Goal: Transaction & Acquisition: Book appointment/travel/reservation

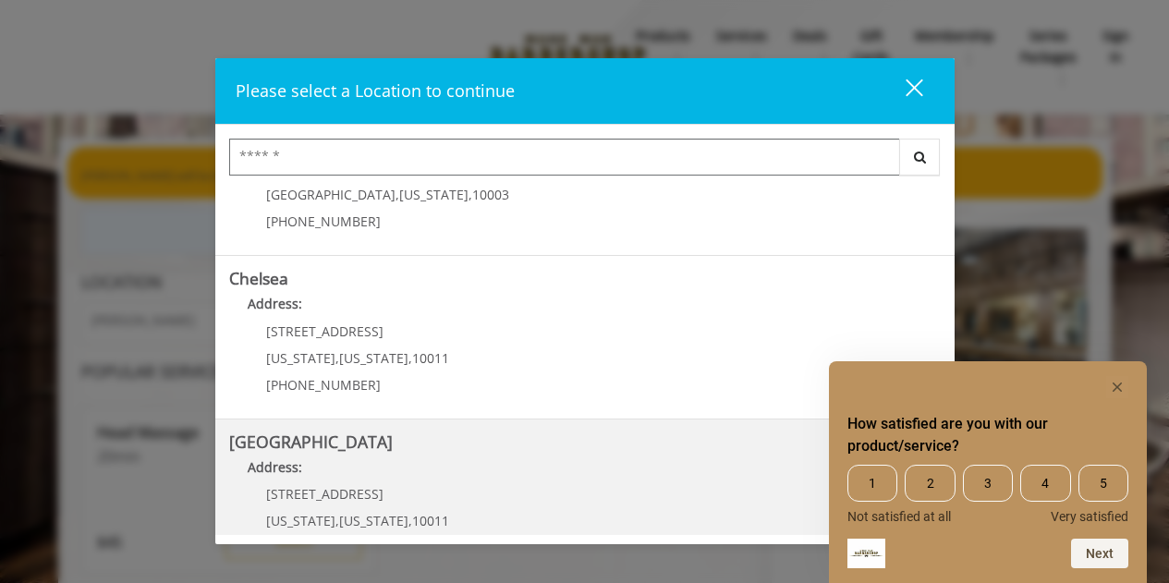
scroll to position [185, 0]
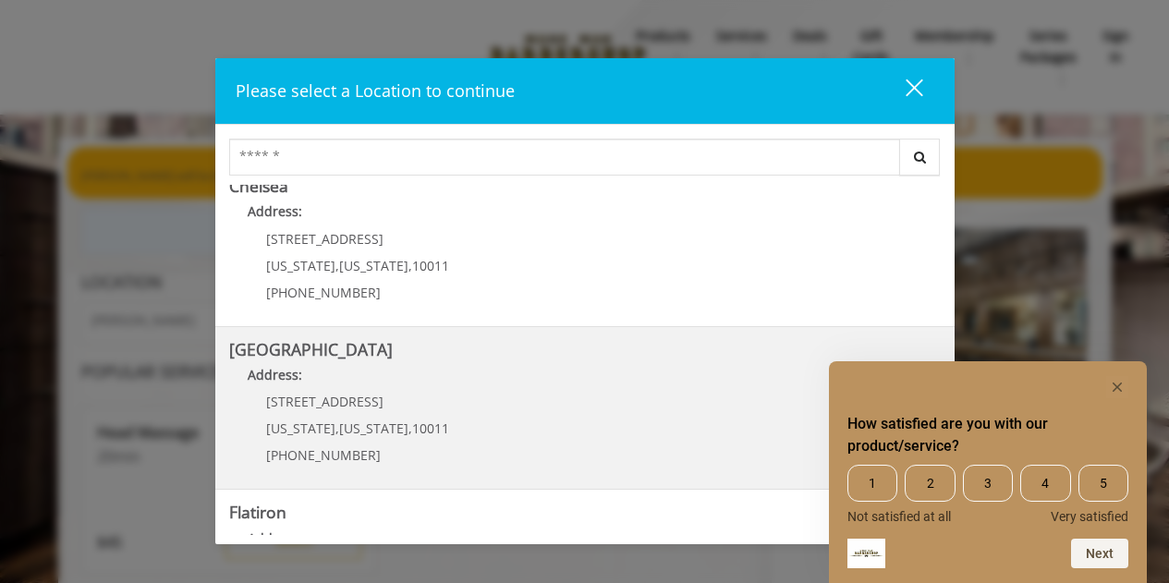
click at [539, 398] on Street "Chelsea 15th Street Address: 267 W 15th St New York , New York , 10011 (646) 85…" at bounding box center [585, 408] width 712 height 135
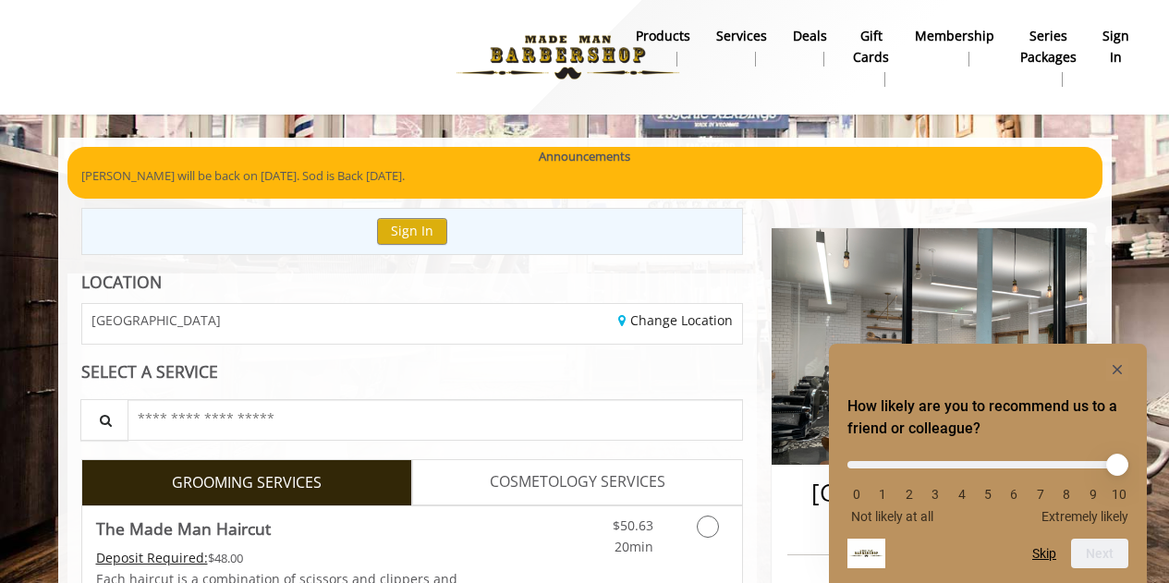
click at [1122, 386] on div "How likely are you to recommend us to a friend or colleague? 0 1 2 3 4 5 6 7 8 …" at bounding box center [988, 464] width 281 height 210
click at [1117, 370] on rect "Hide survey" at bounding box center [1118, 370] width 22 height 22
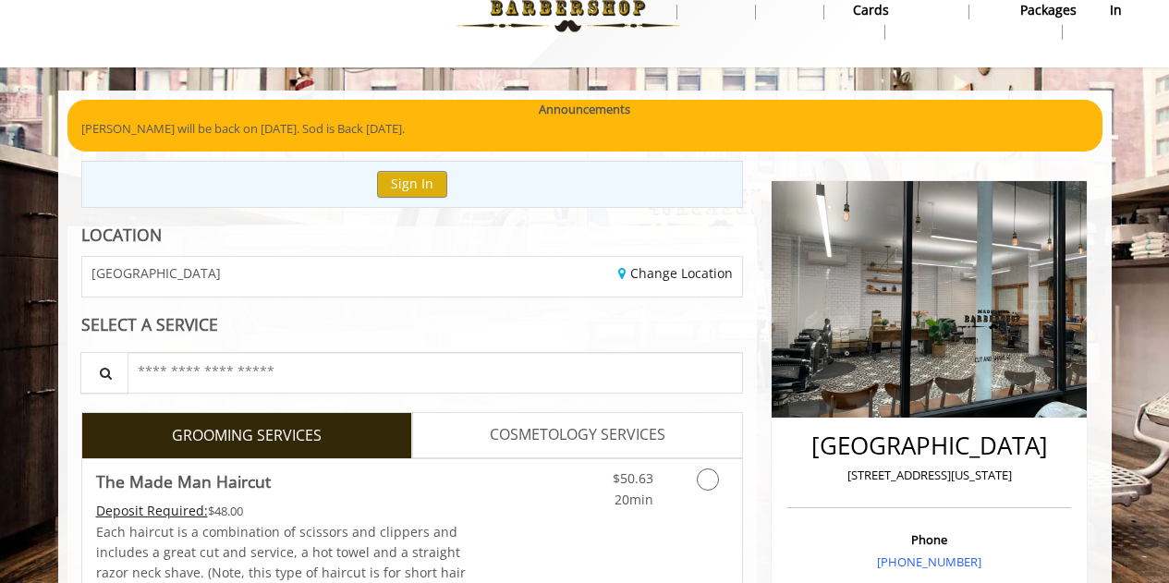
scroll to position [92, 0]
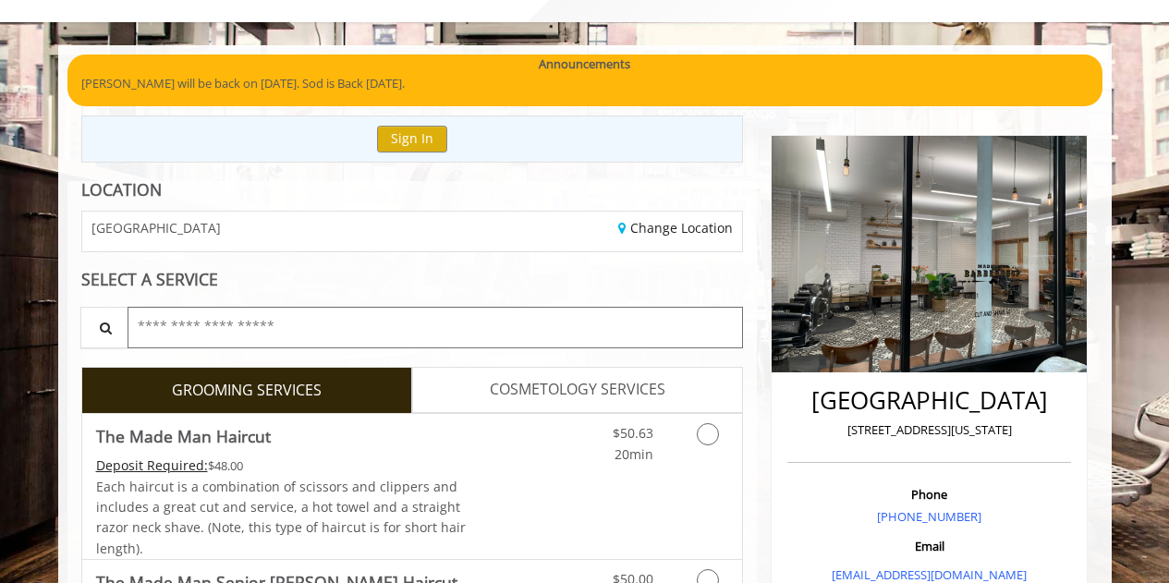
click at [462, 331] on input "text" at bounding box center [436, 328] width 617 height 42
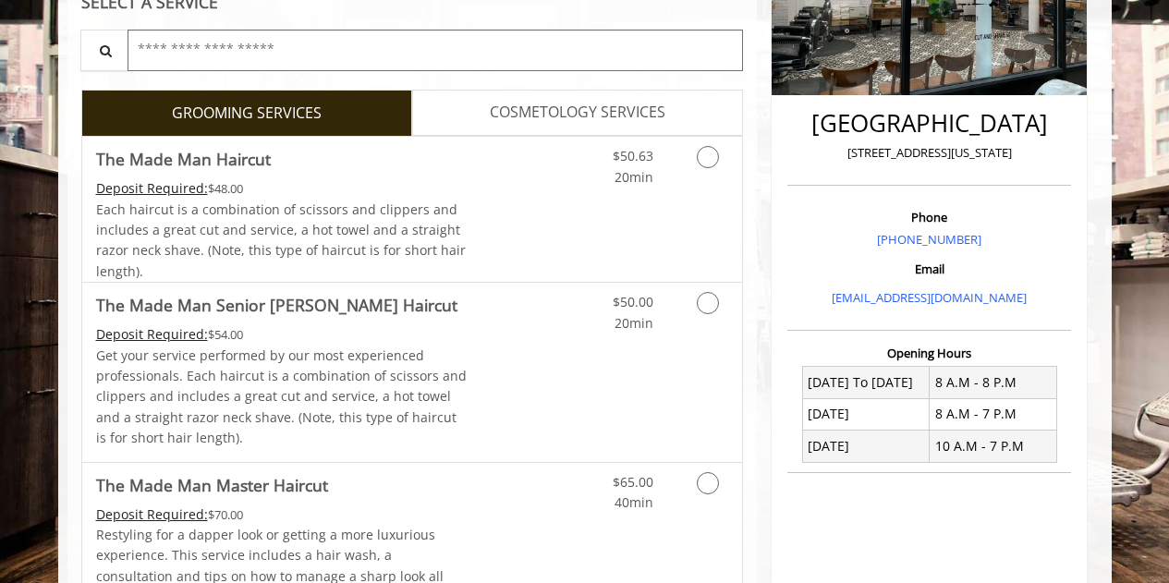
scroll to position [370, 0]
click at [593, 95] on link "COSMETOLOGY SERVICES" at bounding box center [577, 113] width 331 height 46
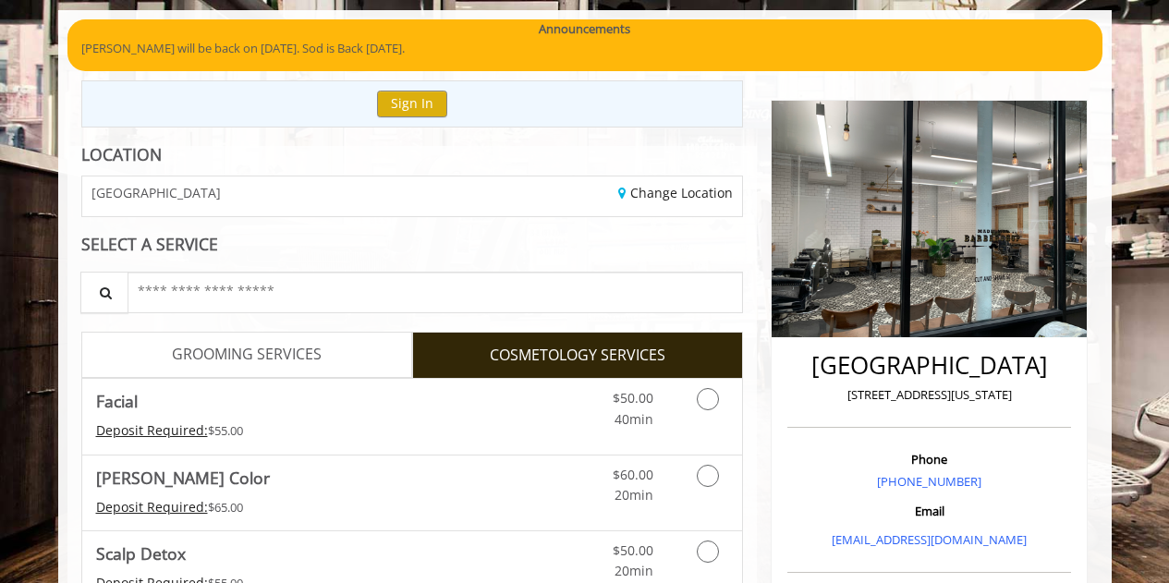
scroll to position [0, 0]
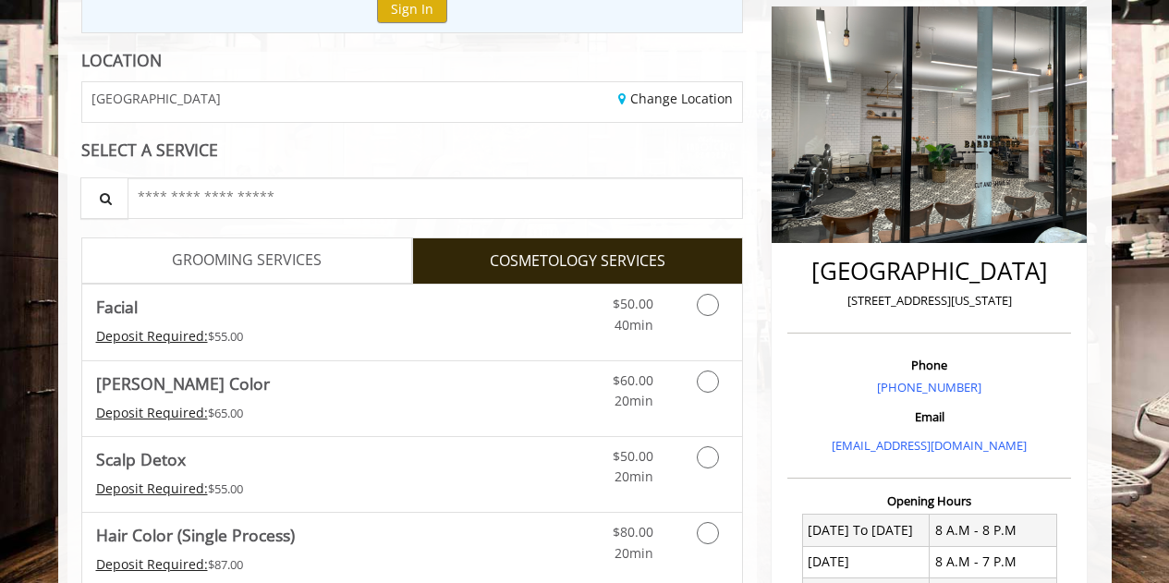
click at [285, 254] on span "GROOMING SERVICES" at bounding box center [247, 261] width 150 height 24
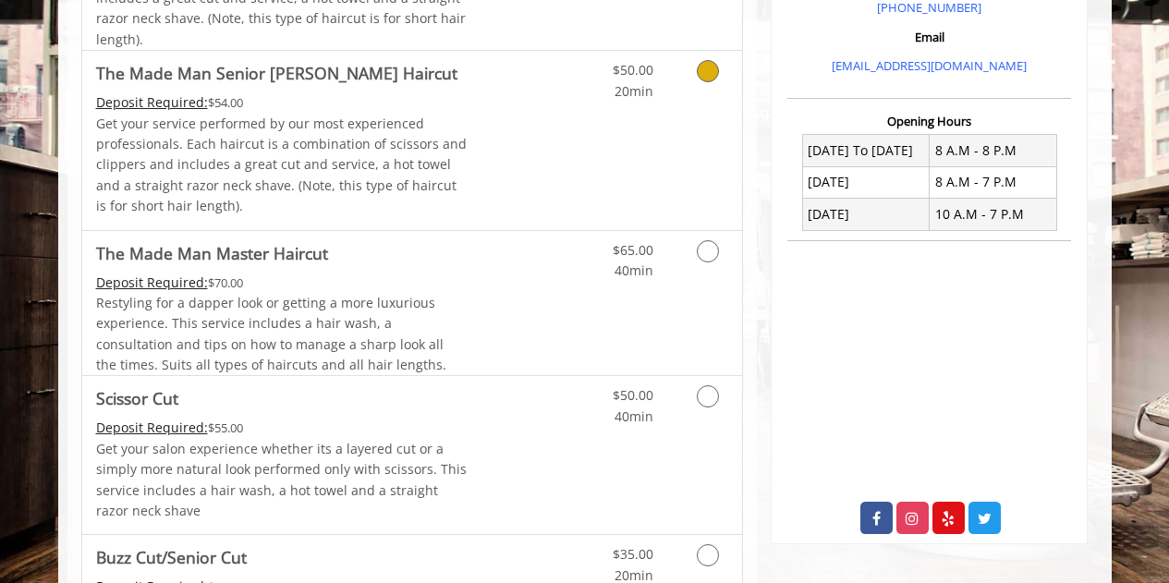
scroll to position [649, 0]
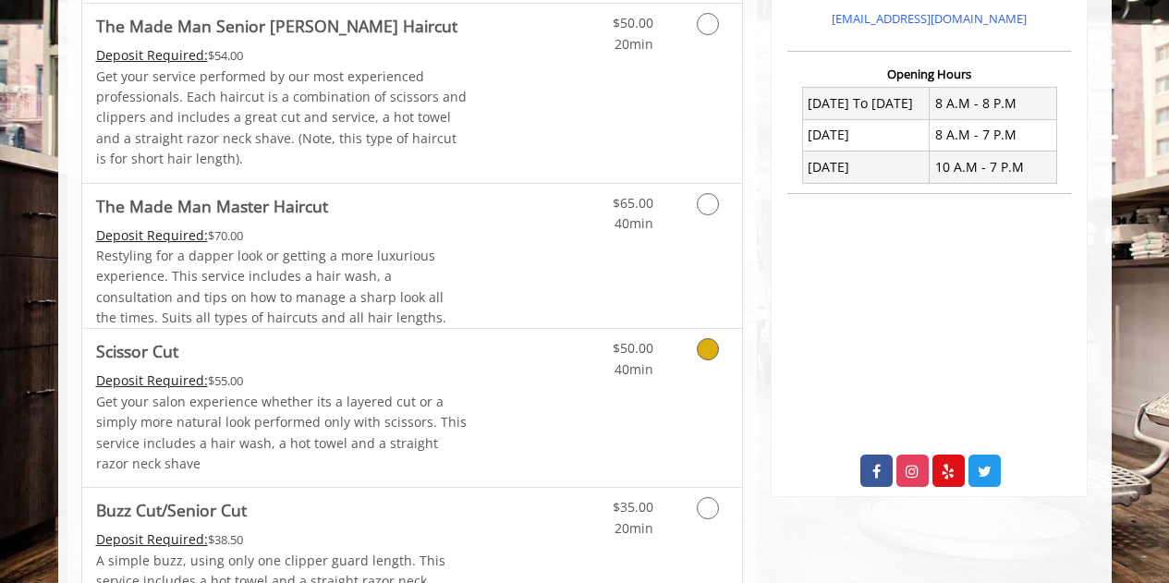
click at [450, 378] on div "Deposit Required: $55.00" at bounding box center [282, 381] width 372 height 20
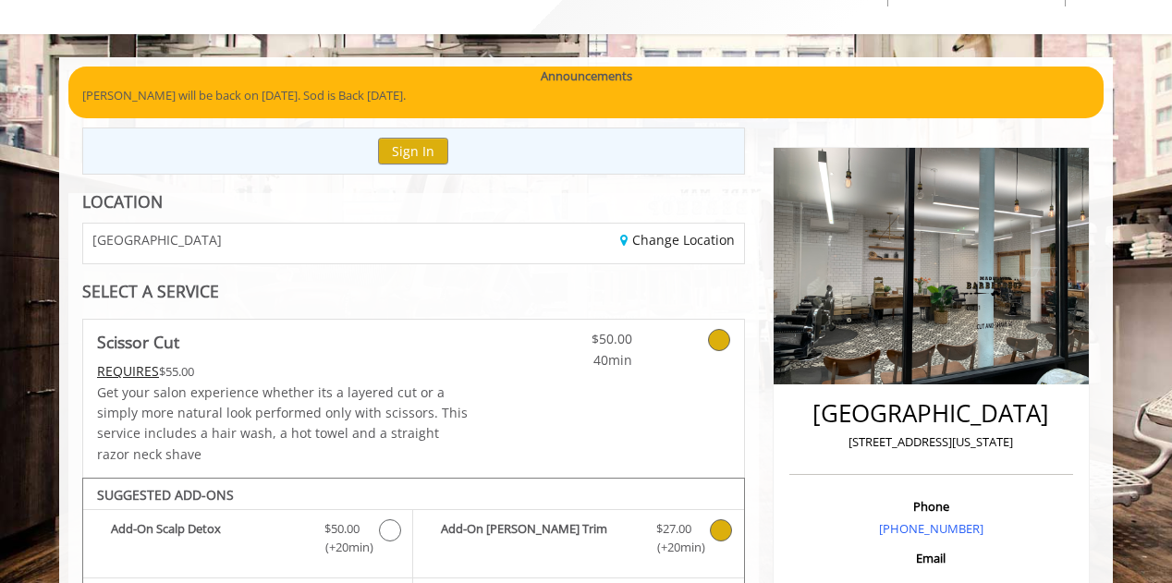
scroll to position [80, 0]
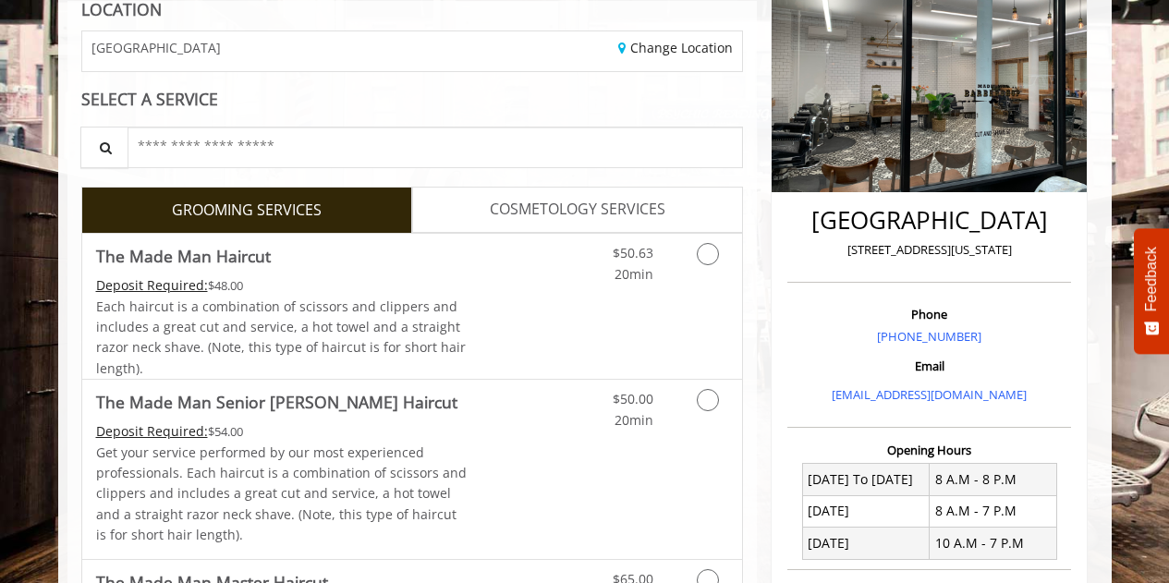
scroll to position [277, 0]
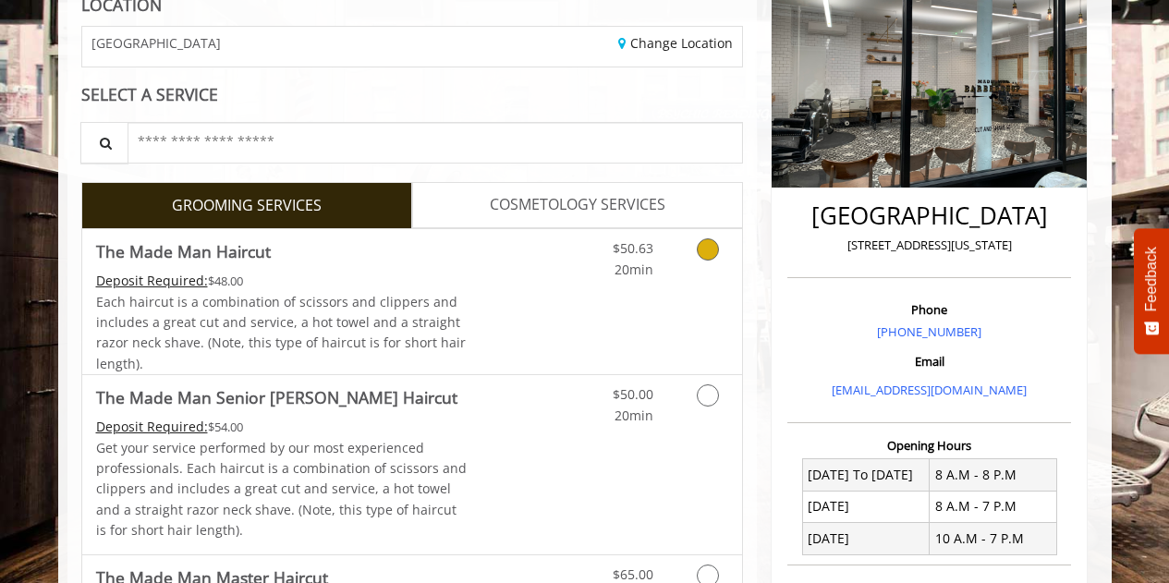
click at [710, 249] on icon "Grooming services" at bounding box center [708, 250] width 22 height 22
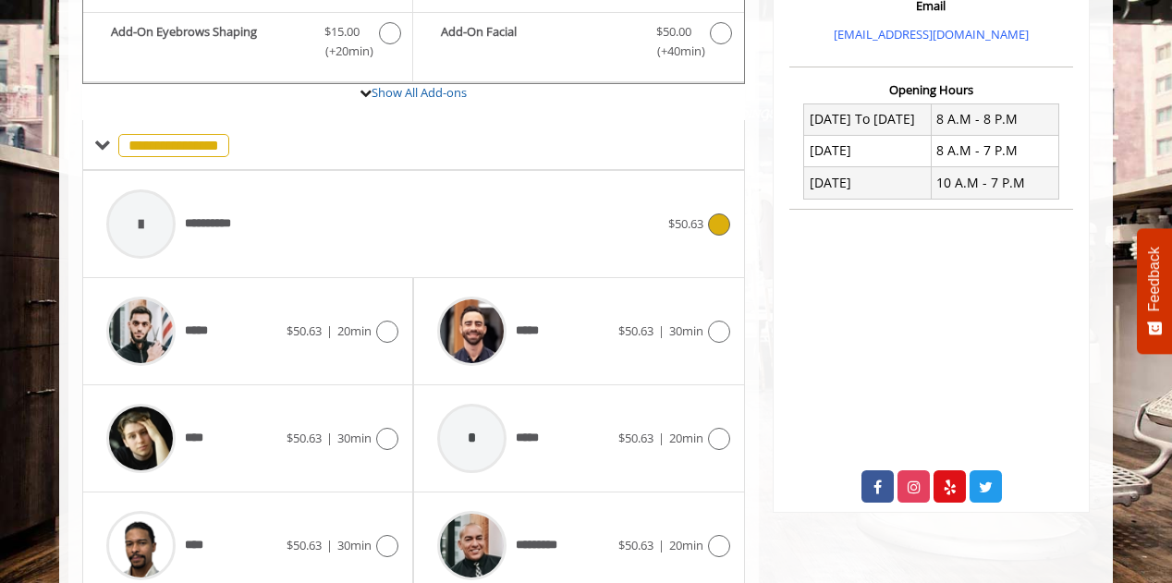
scroll to position [638, 0]
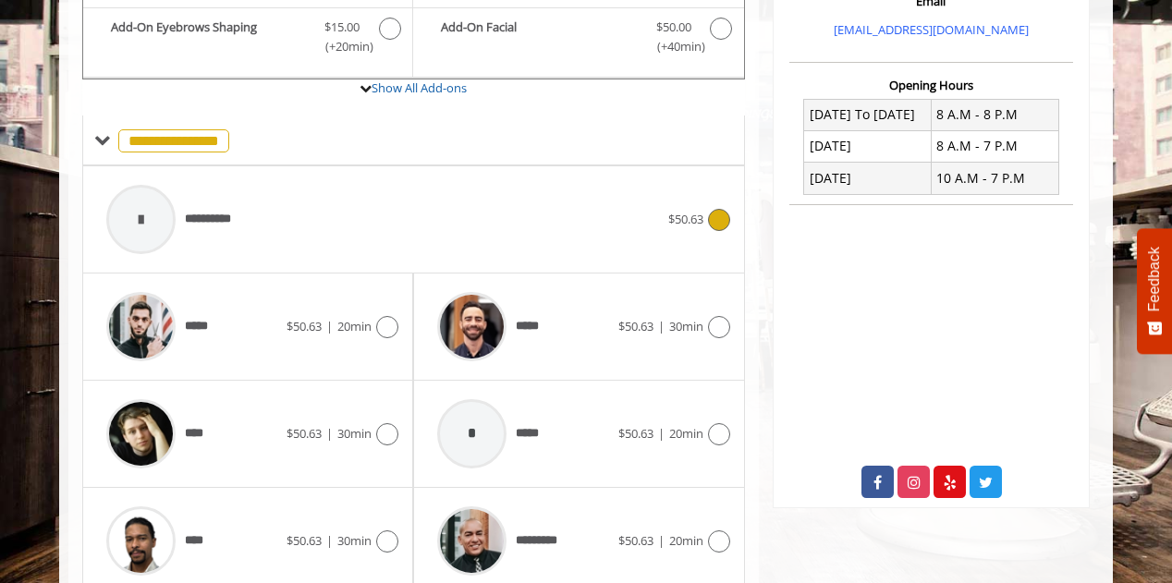
click at [409, 222] on div "**********" at bounding box center [382, 220] width 571 height 88
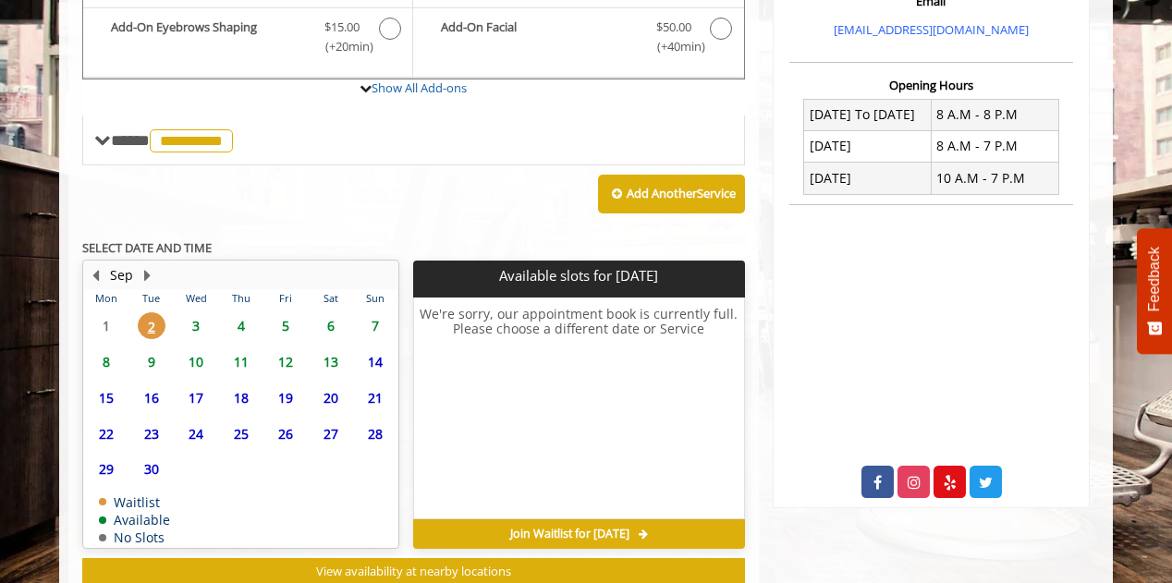
click at [248, 314] on span "4" at bounding box center [241, 325] width 28 height 27
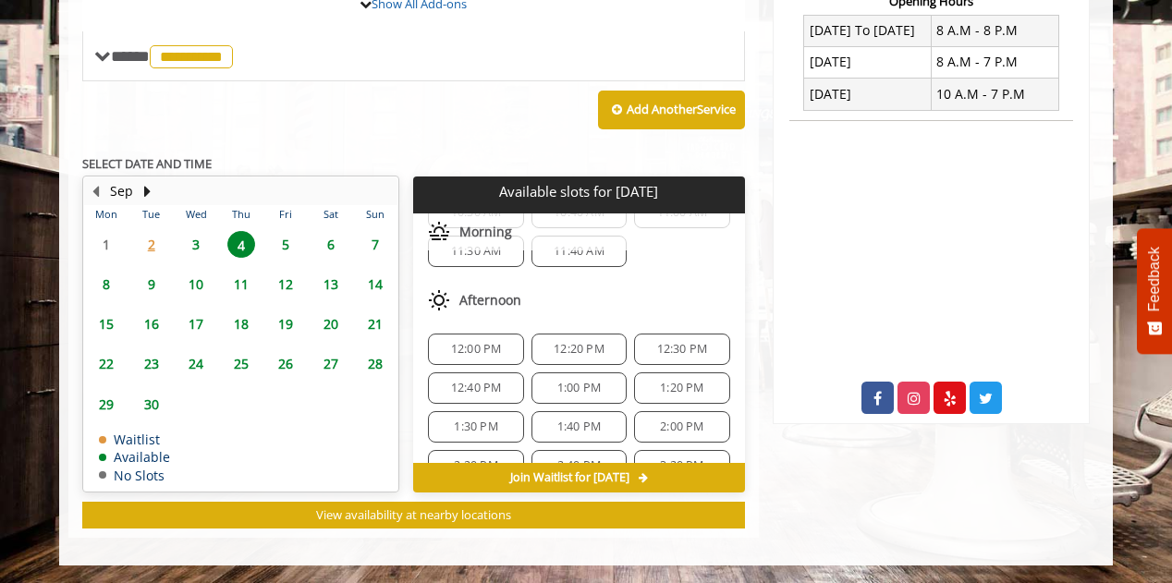
scroll to position [185, 0]
click at [481, 389] on span "12:40 PM" at bounding box center [476, 388] width 51 height 15
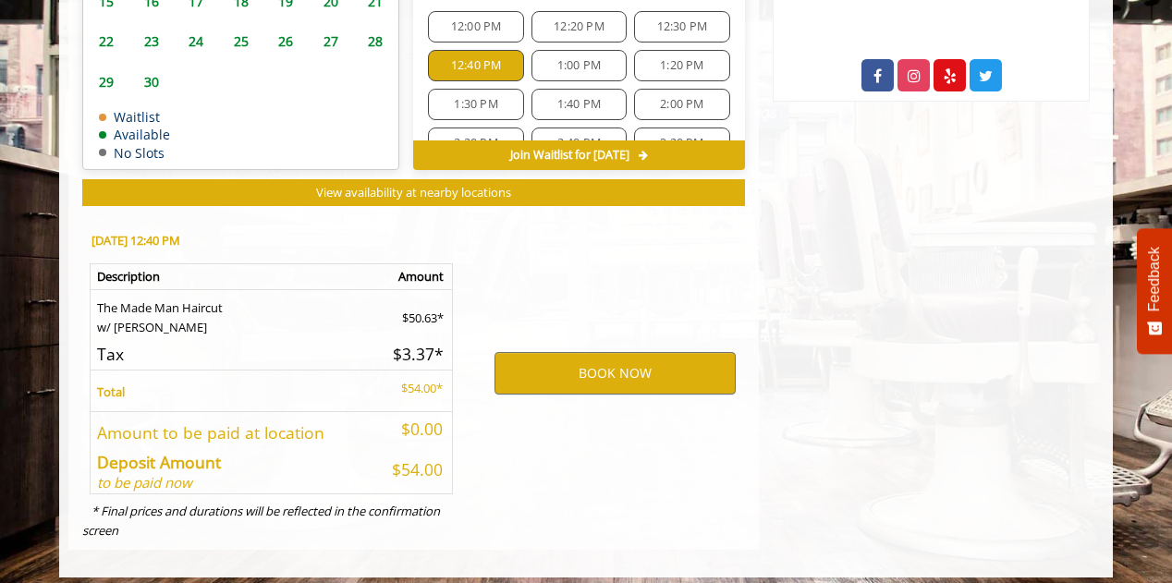
scroll to position [1056, 0]
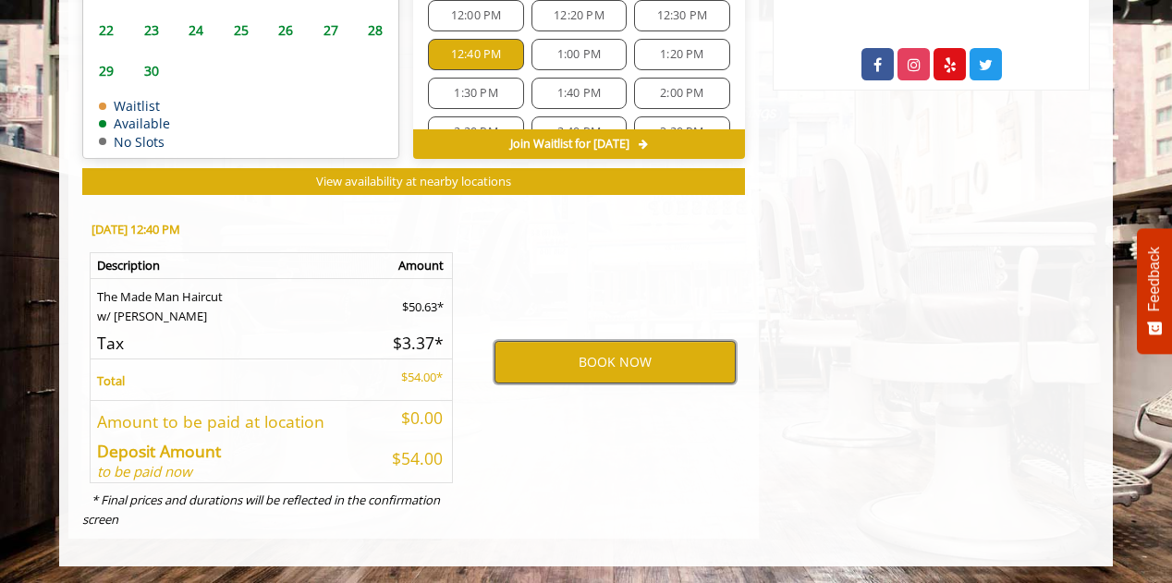
click at [678, 356] on button "BOOK NOW" at bounding box center [615, 362] width 241 height 43
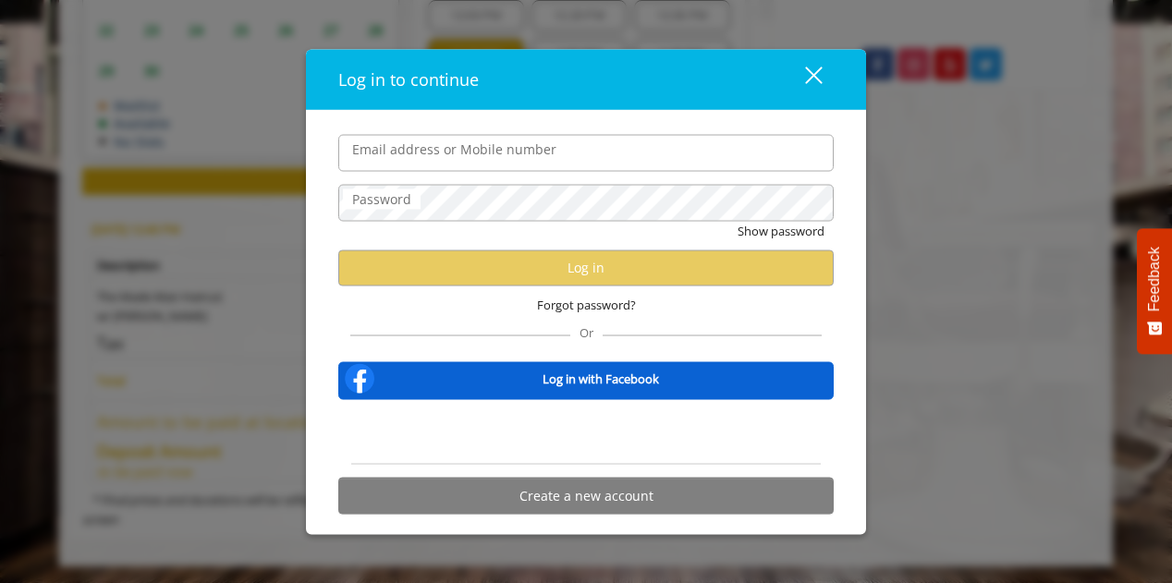
click at [598, 154] on input "Email address or Mobile number" at bounding box center [586, 152] width 496 height 37
click at [619, 129] on div "Email address or Mobile number Password Show password Log in Forgot password? O…" at bounding box center [586, 322] width 560 height 424
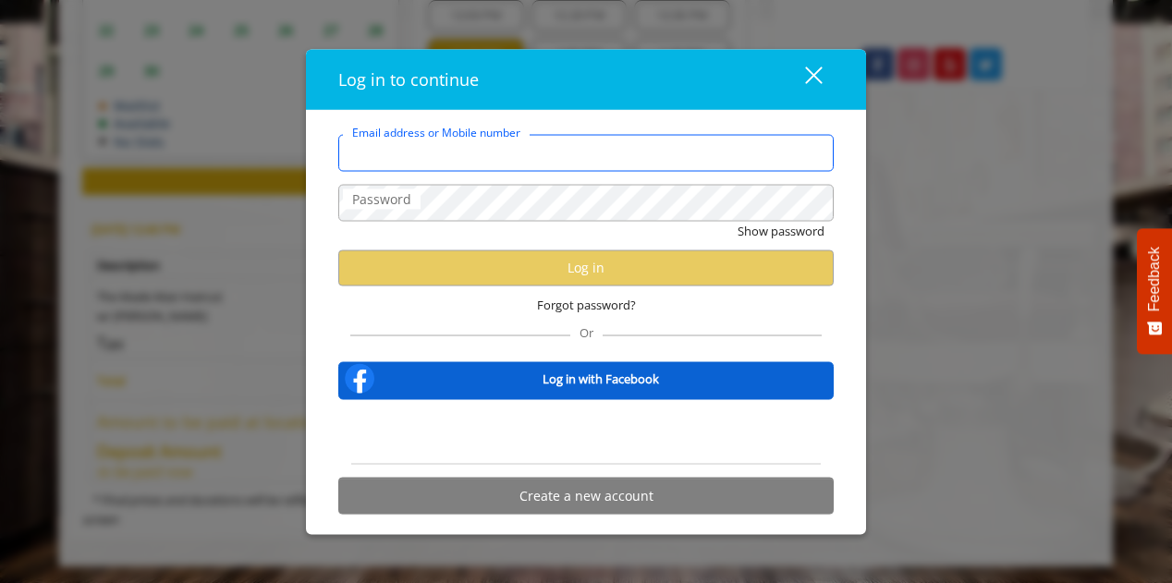
click at [635, 163] on input "Email address or Mobile number" at bounding box center [586, 152] width 496 height 37
type input "**********"
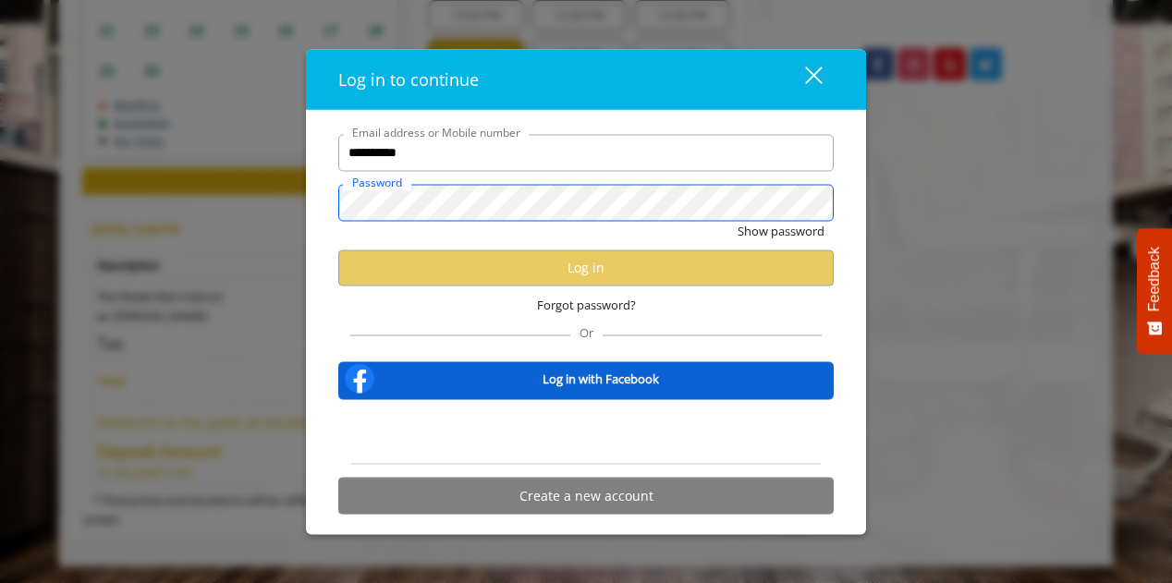
scroll to position [0, 0]
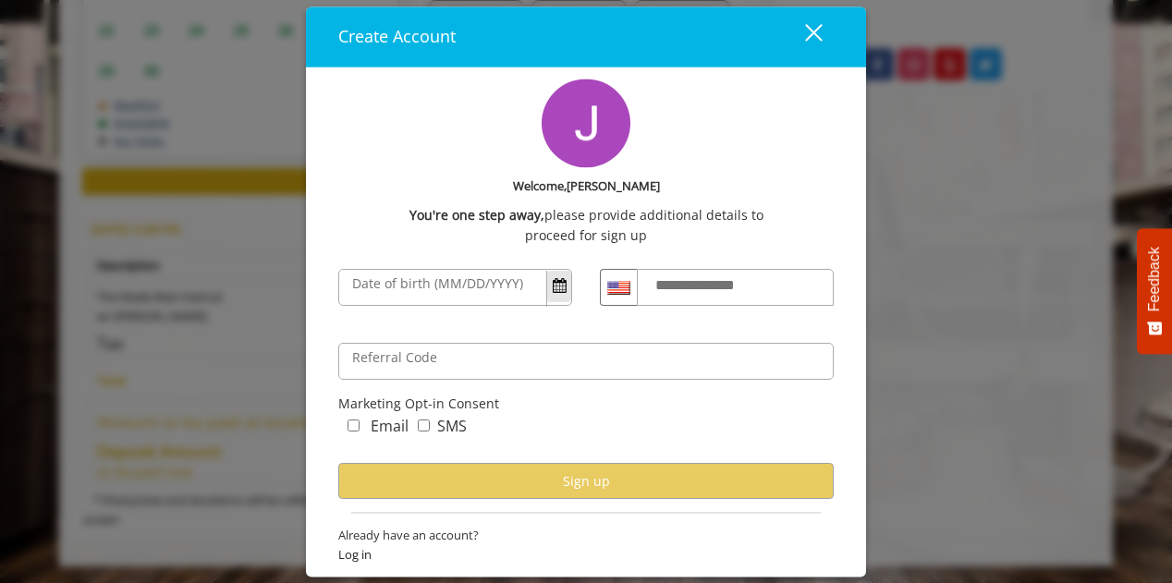
click at [553, 280] on span "Open Calendar" at bounding box center [560, 285] width 14 height 15
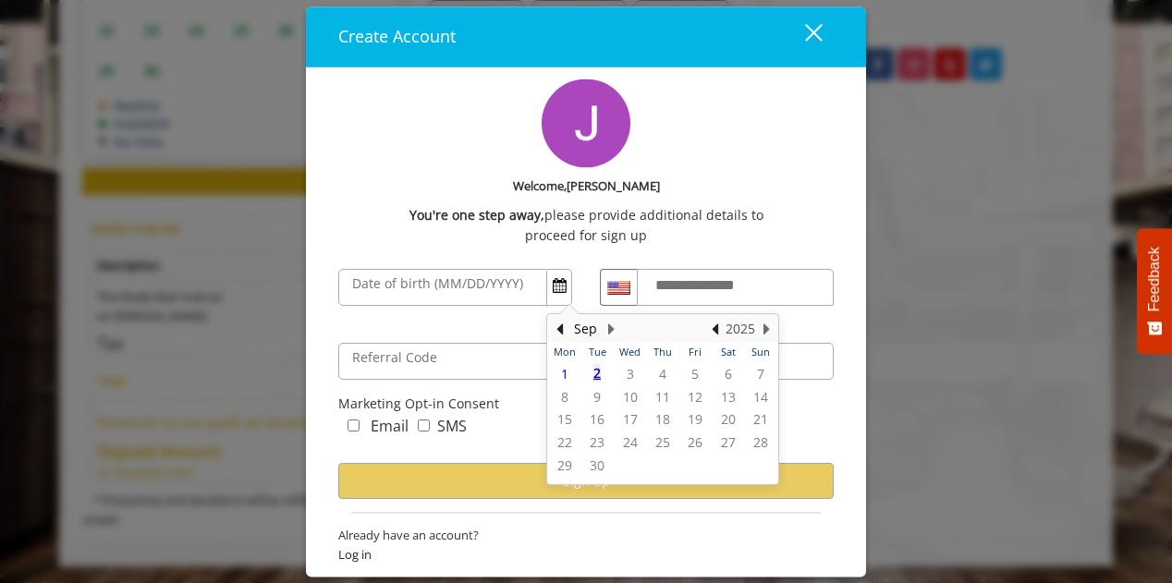
click at [743, 333] on button "2025" at bounding box center [741, 329] width 30 height 20
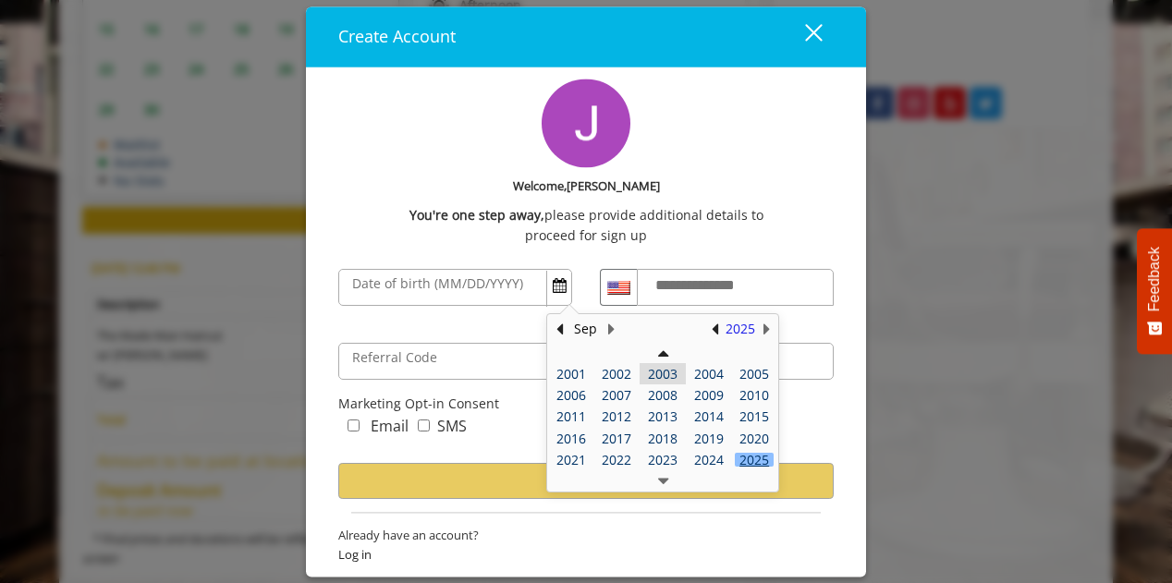
scroll to position [963, 0]
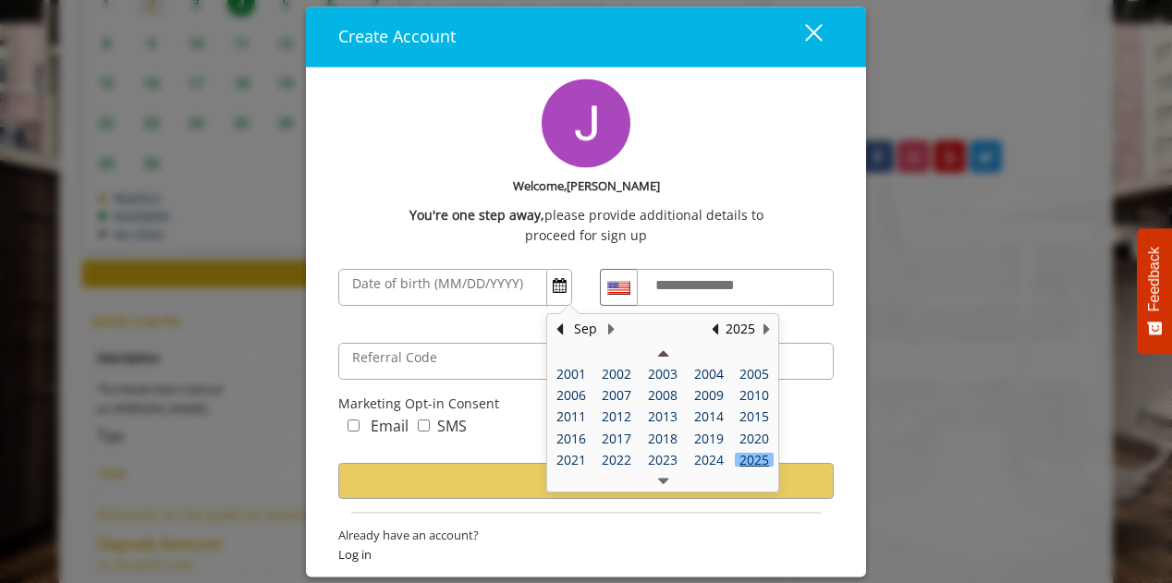
click at [658, 355] on button "Previous Year" at bounding box center [663, 353] width 10 height 20
click at [755, 434] on div "1996" at bounding box center [754, 439] width 39 height 14
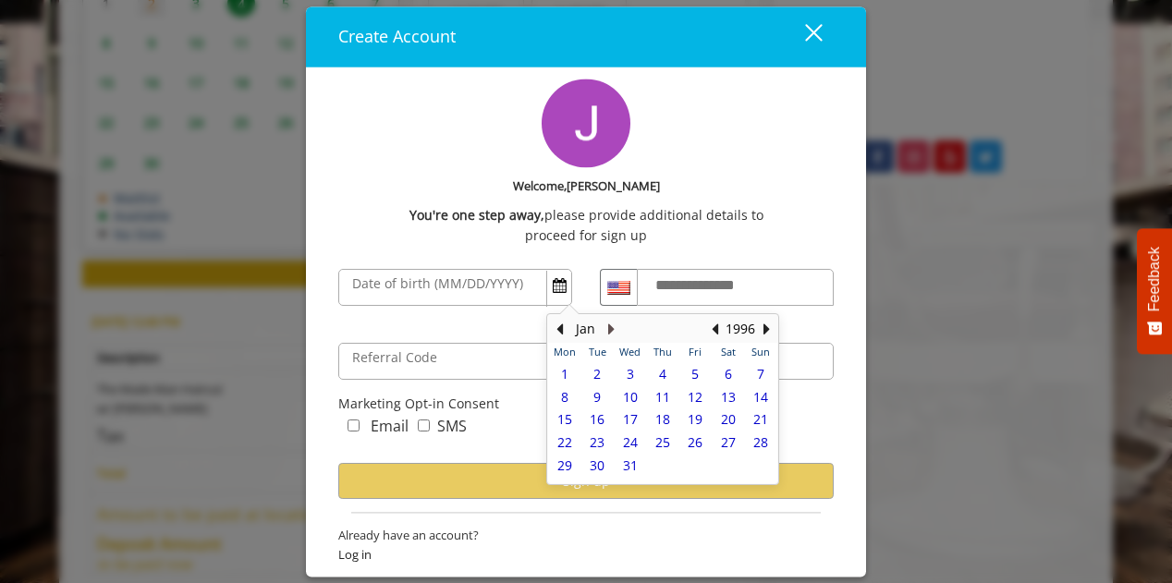
click at [612, 330] on button "Next Month" at bounding box center [611, 329] width 15 height 20
click at [584, 416] on div "13" at bounding box center [596, 419] width 25 height 16
type input "**********"
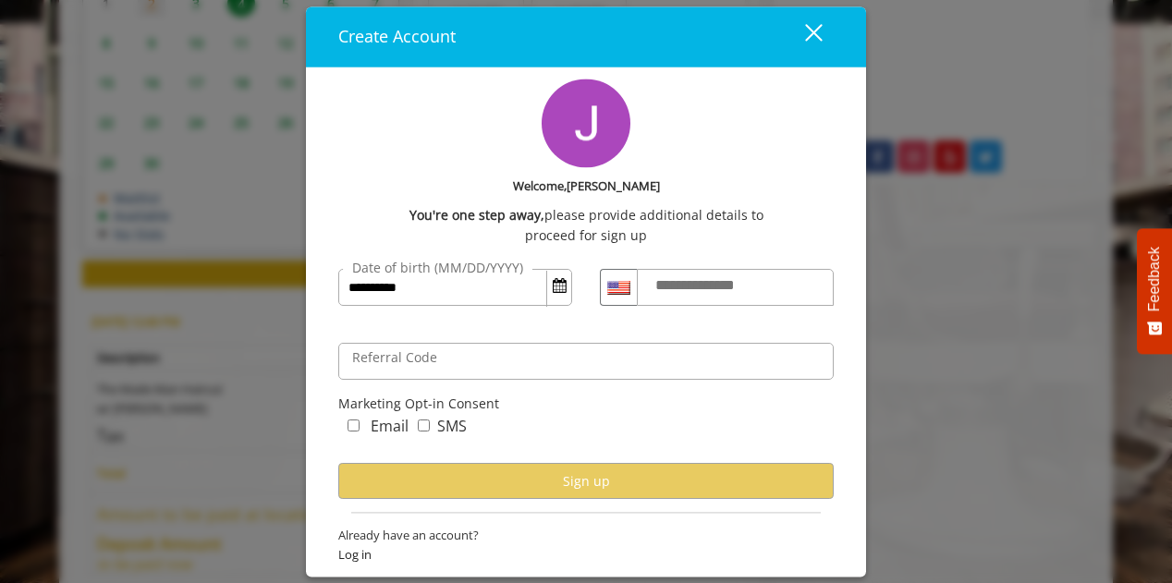
click at [694, 275] on label "**********" at bounding box center [712, 287] width 133 height 24
click at [694, 275] on input "**********" at bounding box center [735, 288] width 197 height 37
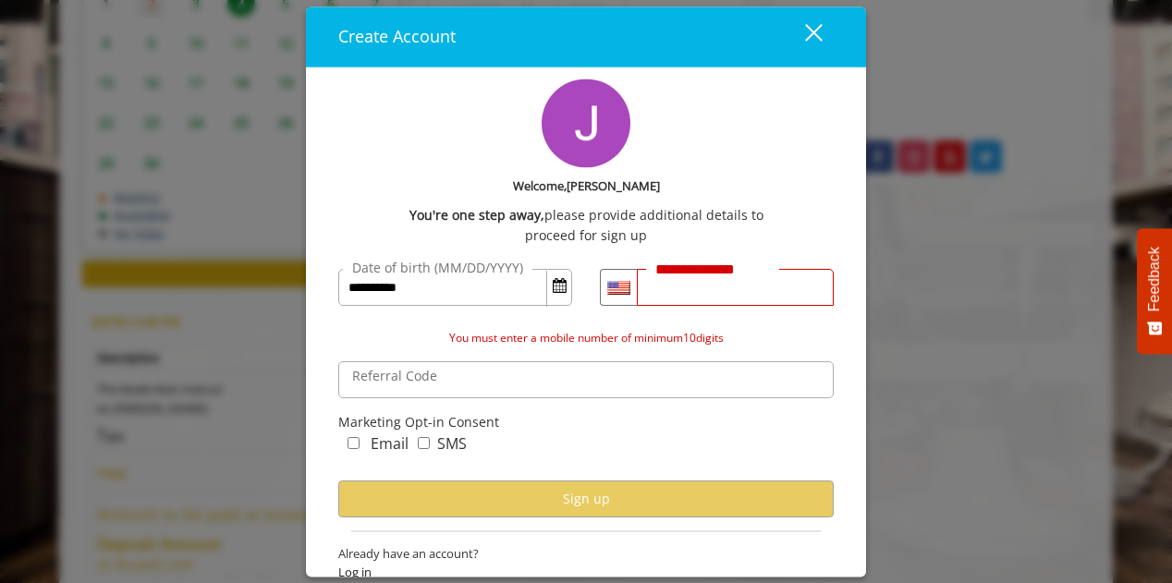
type input "**********"
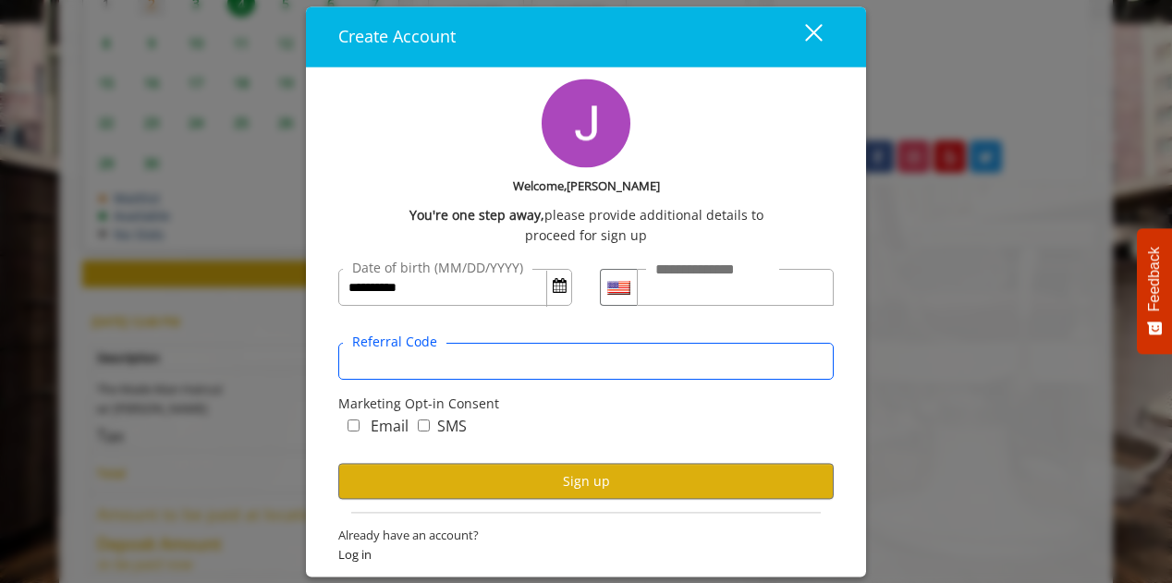
click at [590, 374] on input "Referral Code" at bounding box center [586, 362] width 496 height 37
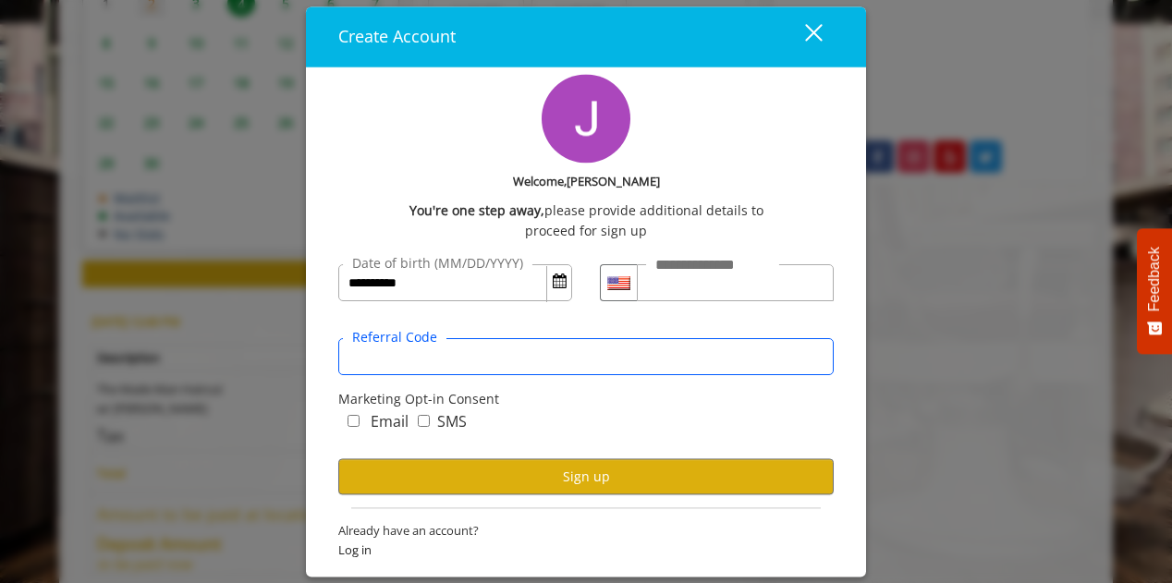
scroll to position [8, 0]
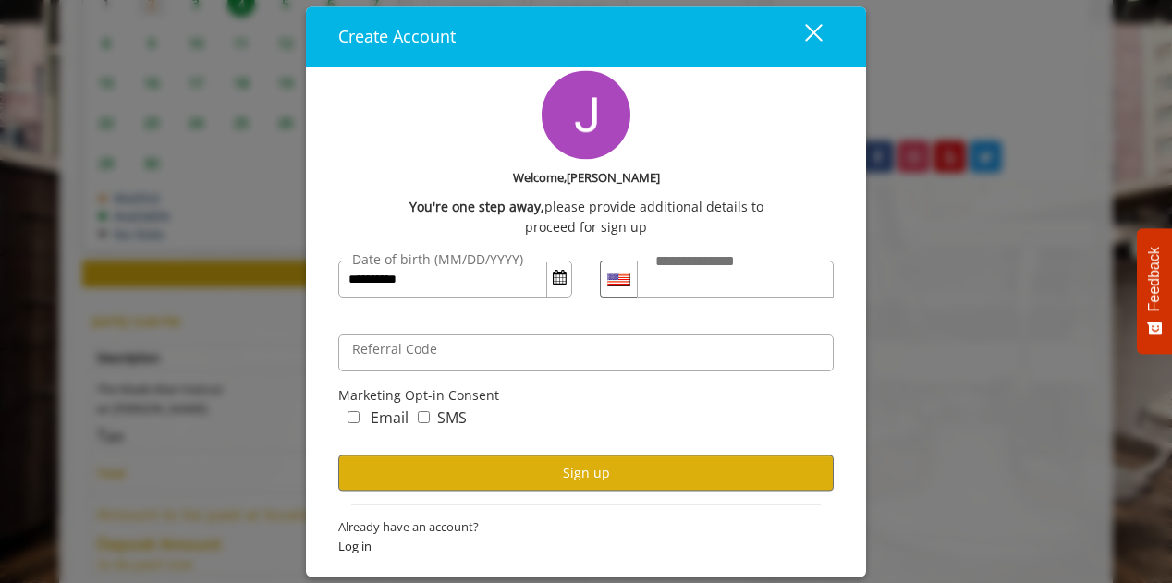
click at [373, 416] on label "Email" at bounding box center [390, 419] width 38 height 24
click at [419, 407] on div "SMS" at bounding box center [438, 422] width 58 height 31
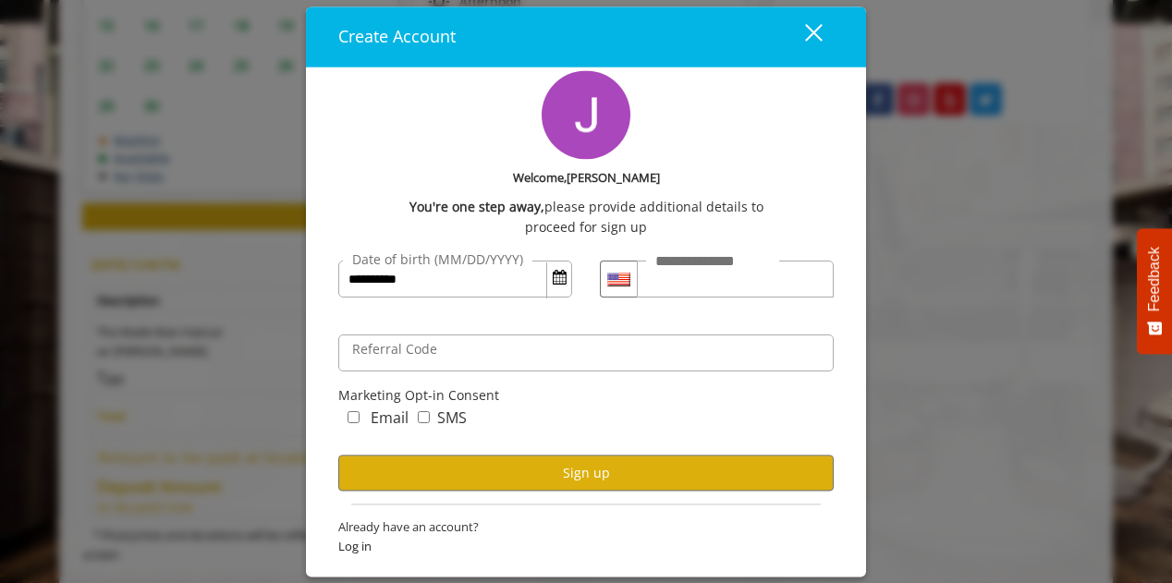
scroll to position [1056, 0]
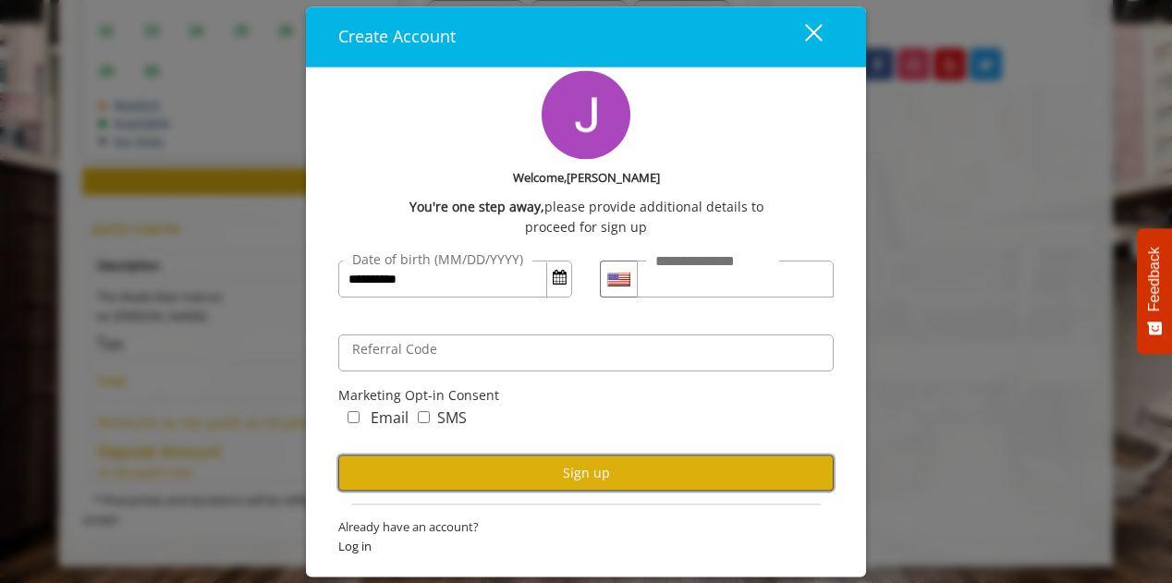
click at [594, 468] on button "Sign up" at bounding box center [586, 474] width 496 height 36
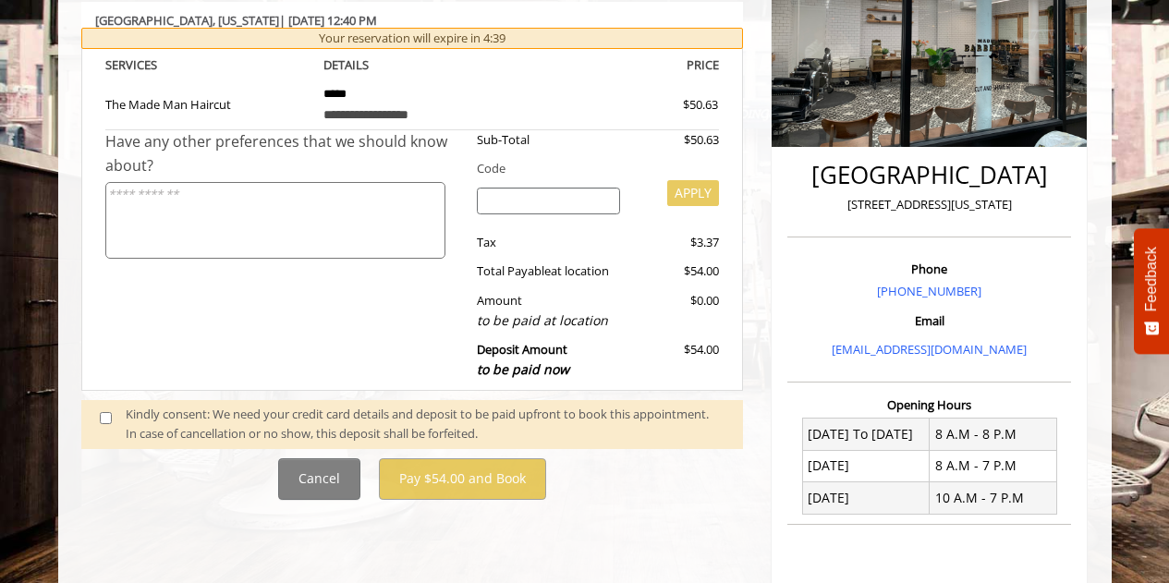
scroll to position [277, 0]
